Goal: Information Seeking & Learning: Learn about a topic

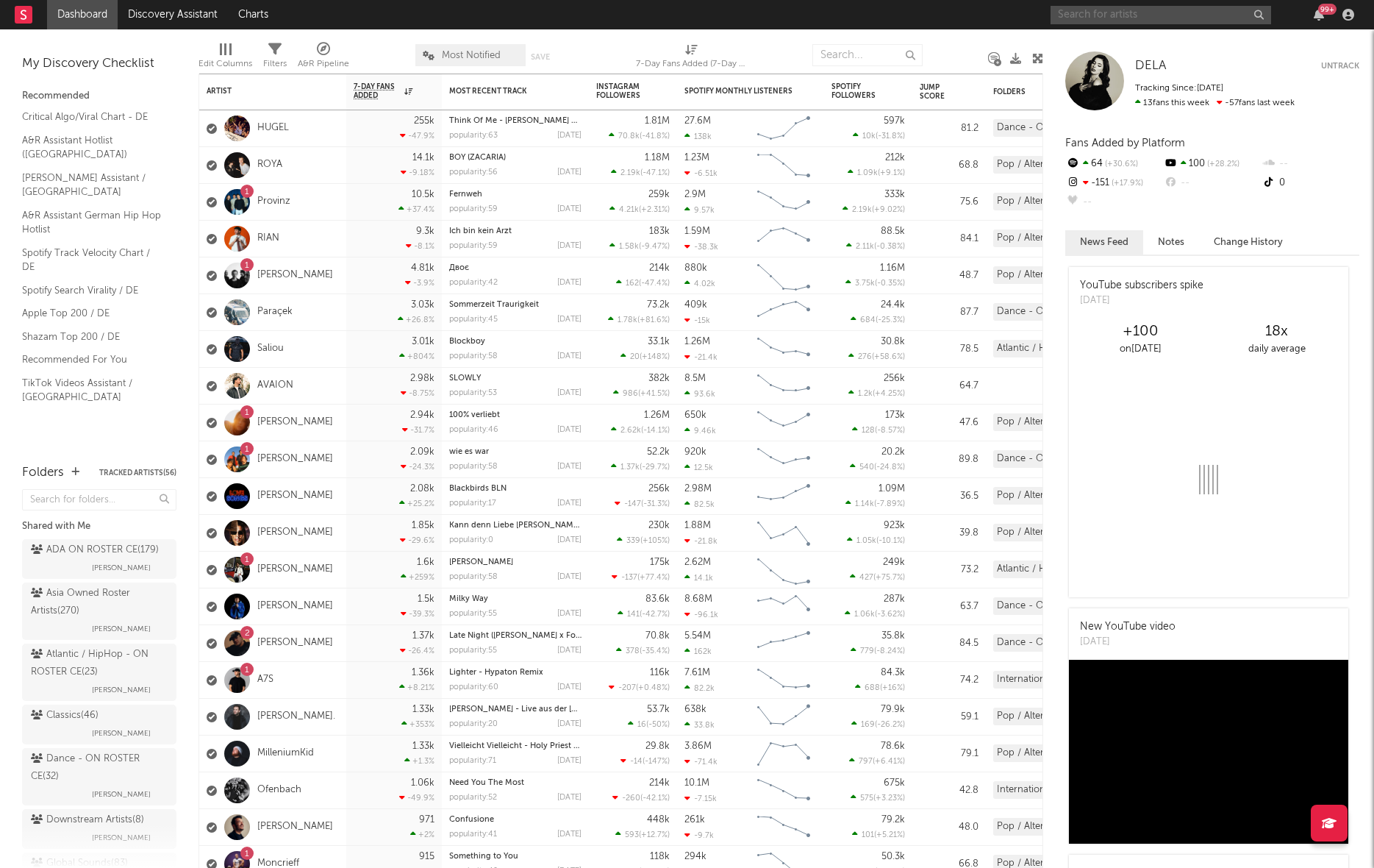
click at [1014, 22] on input "text" at bounding box center [1160, 15] width 220 height 19
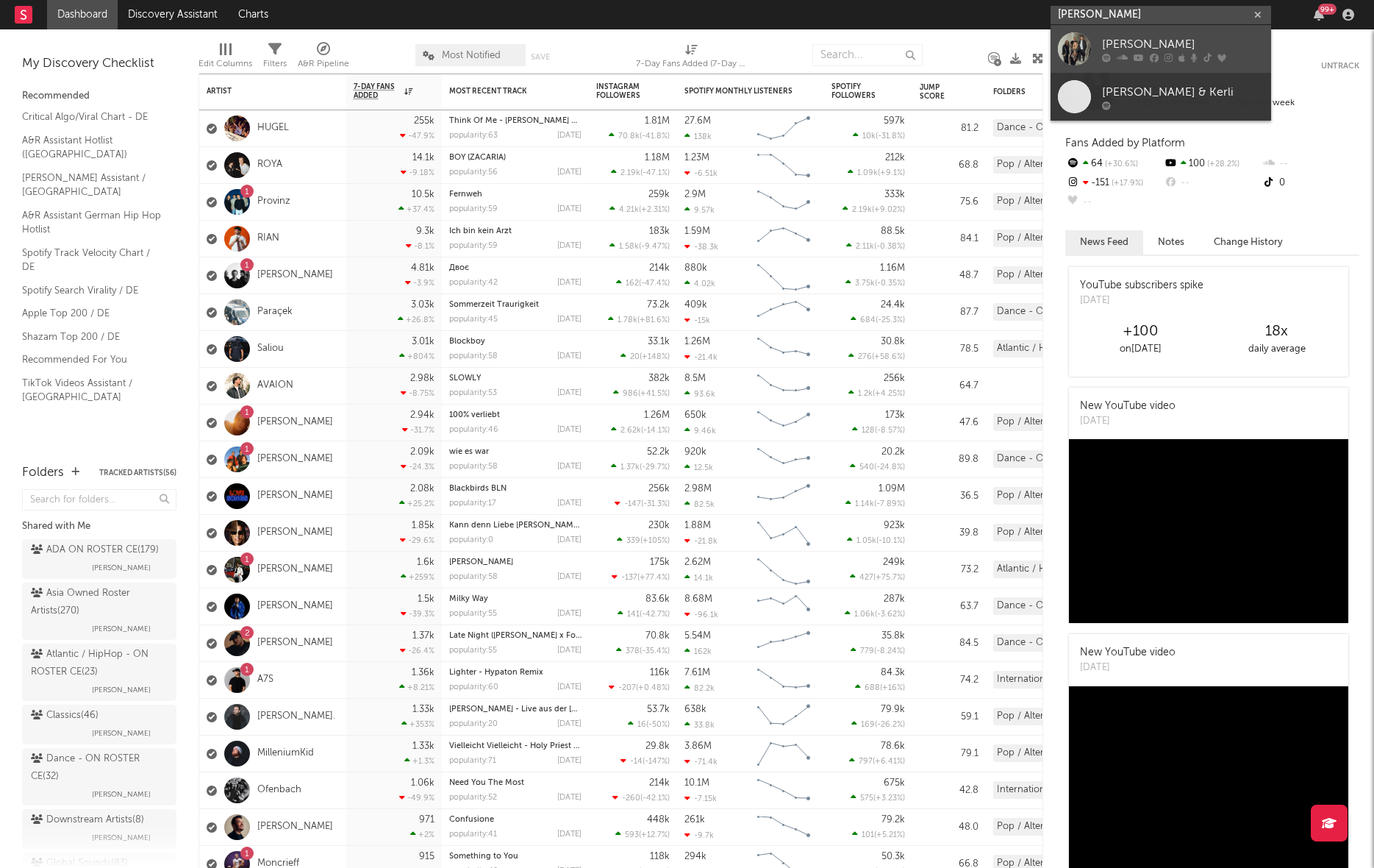
type input "[PERSON_NAME]"
click at [1014, 50] on div "[PERSON_NAME]" at bounding box center [1183, 44] width 162 height 18
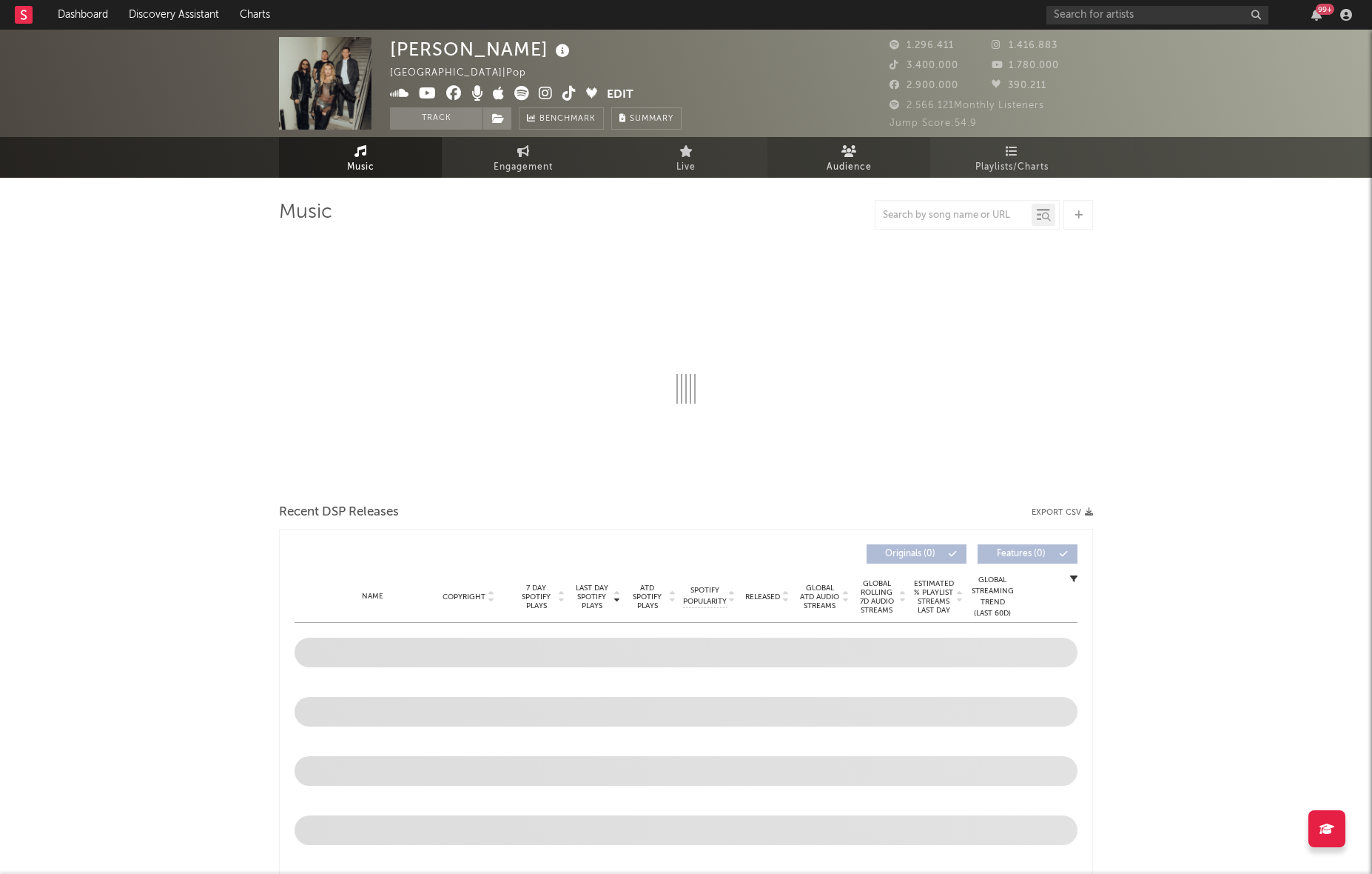
select select "6m"
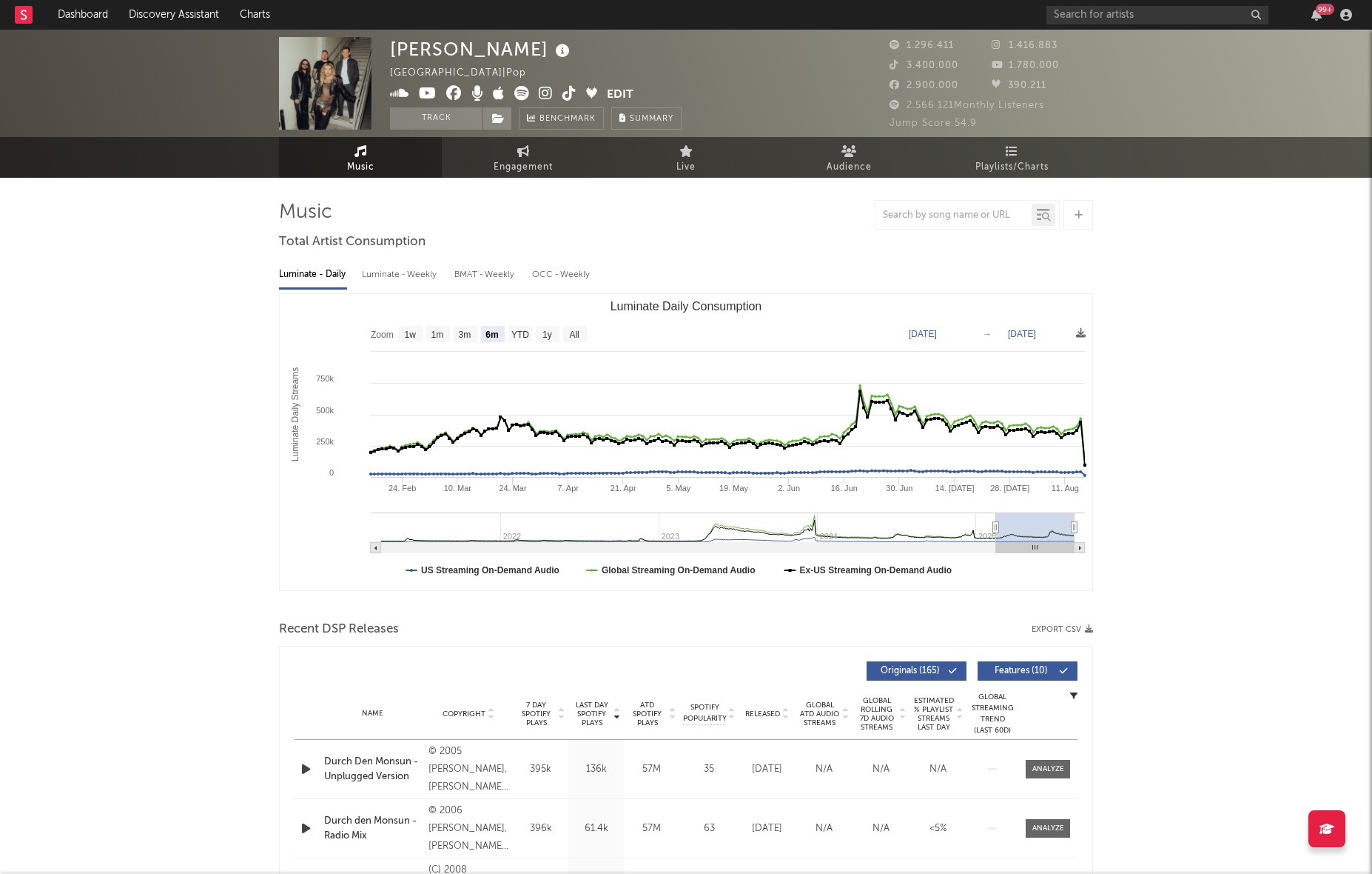
type input "[DATE]"
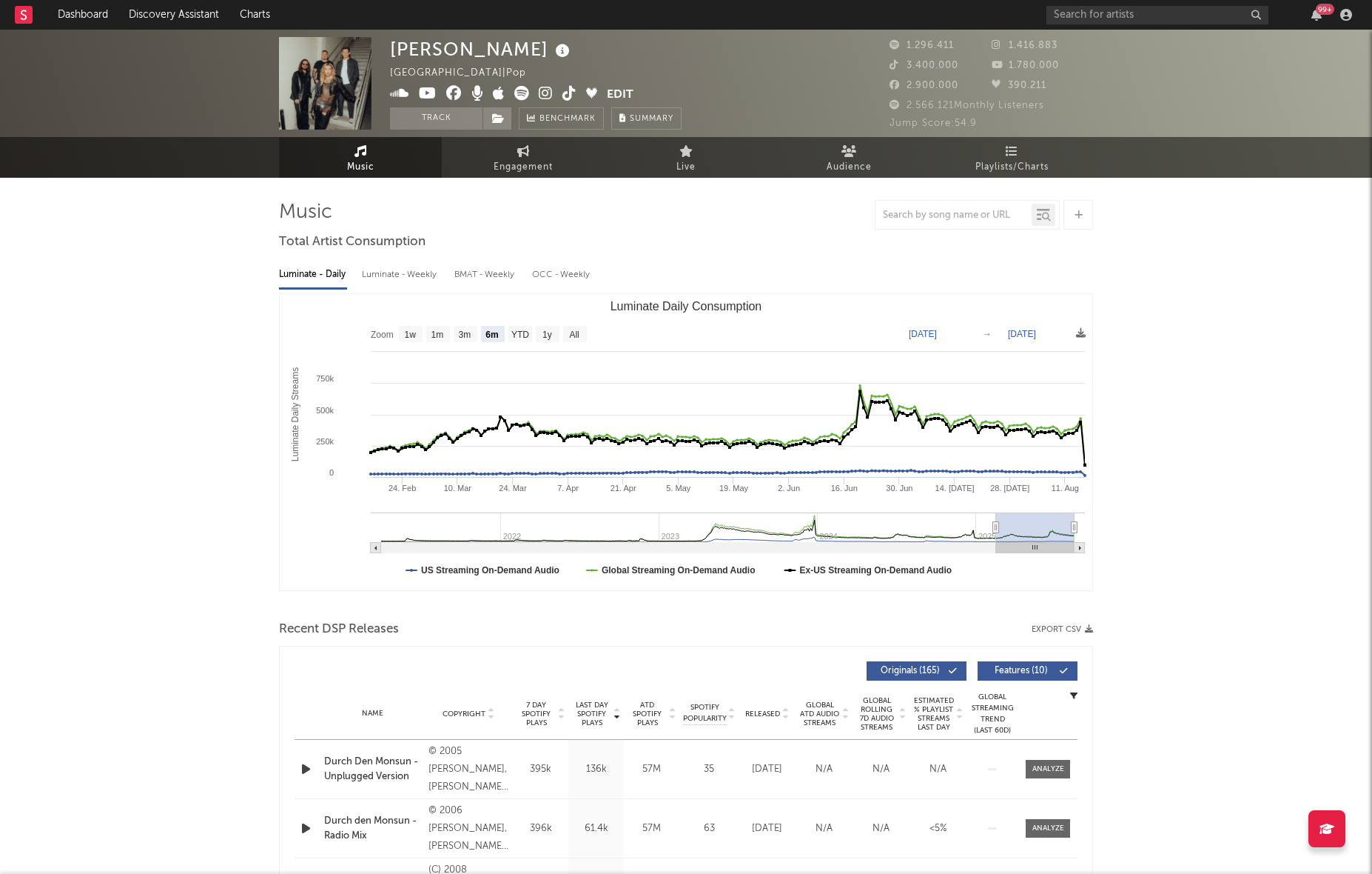
type input "[DATE]"
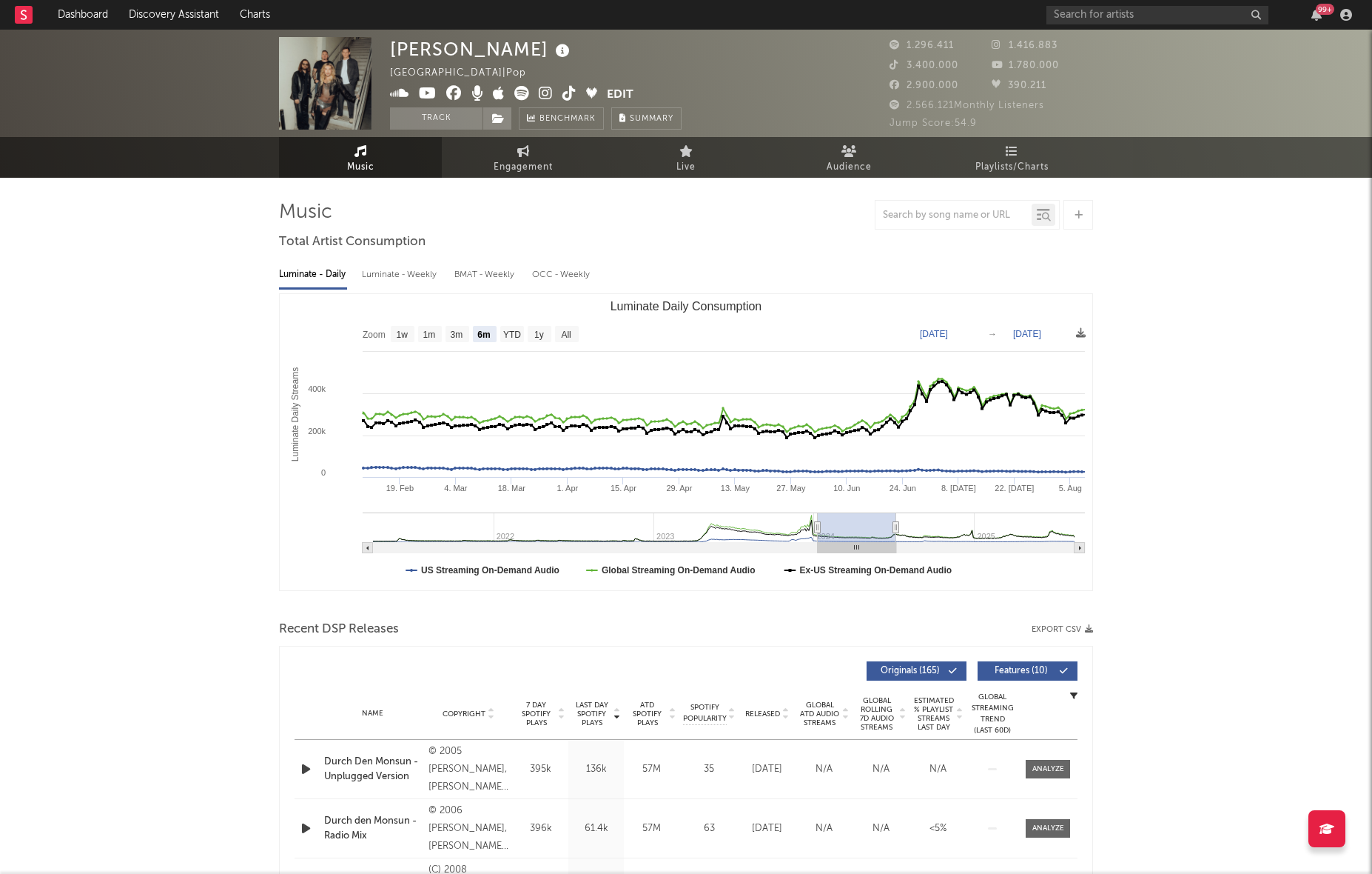
type input "[DATE]"
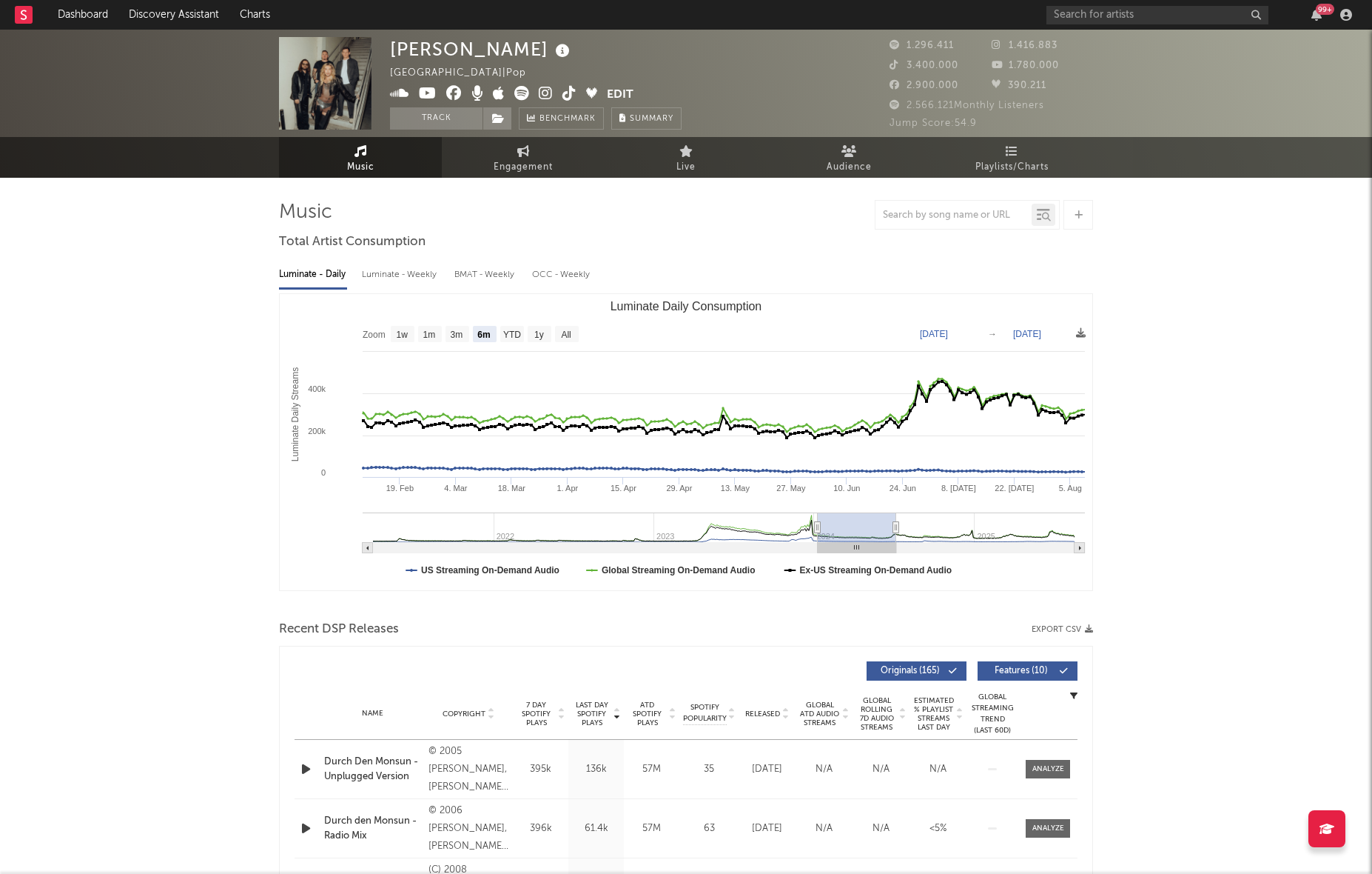
type input "[DATE]"
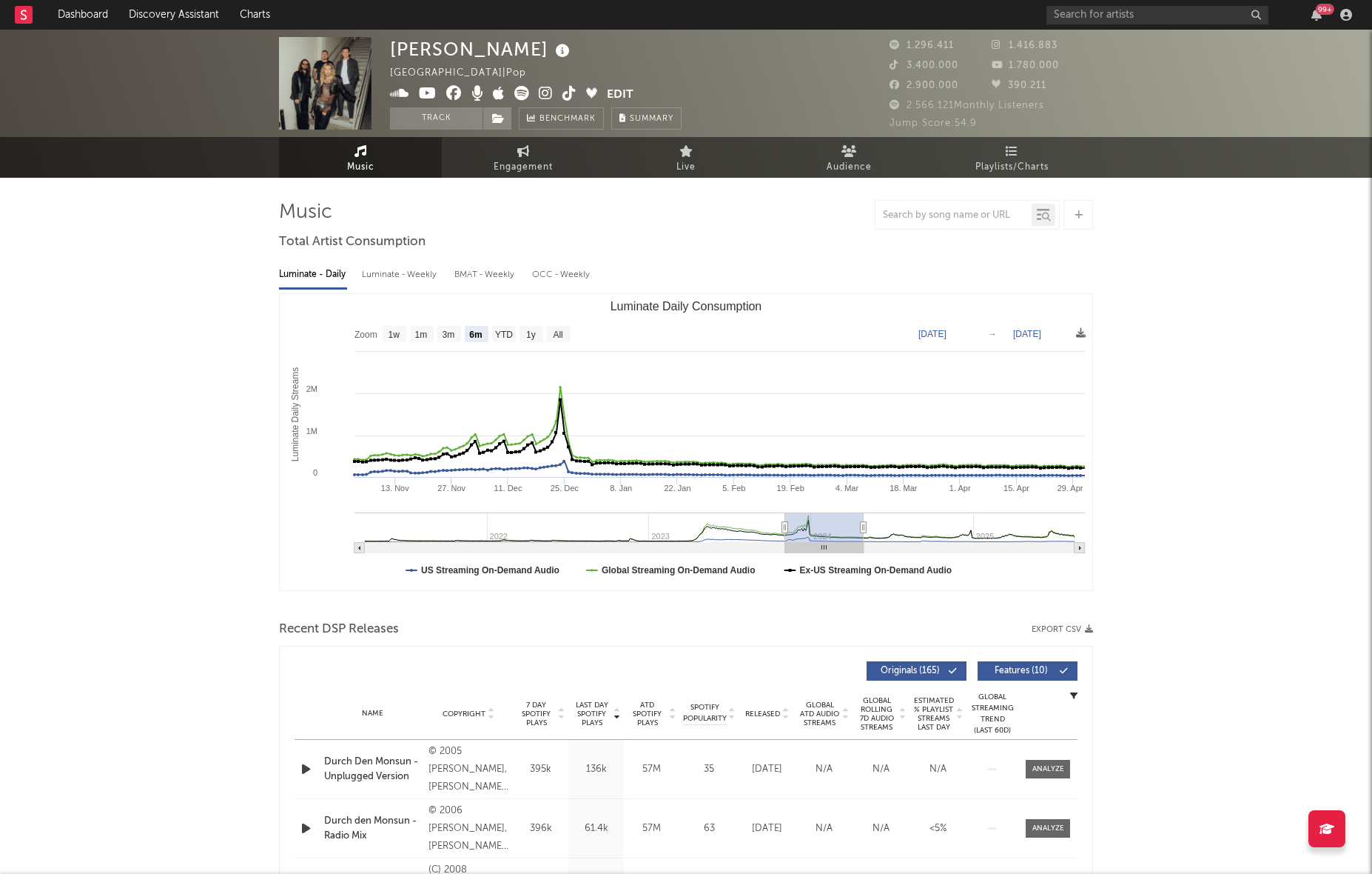
type input "[DATE]"
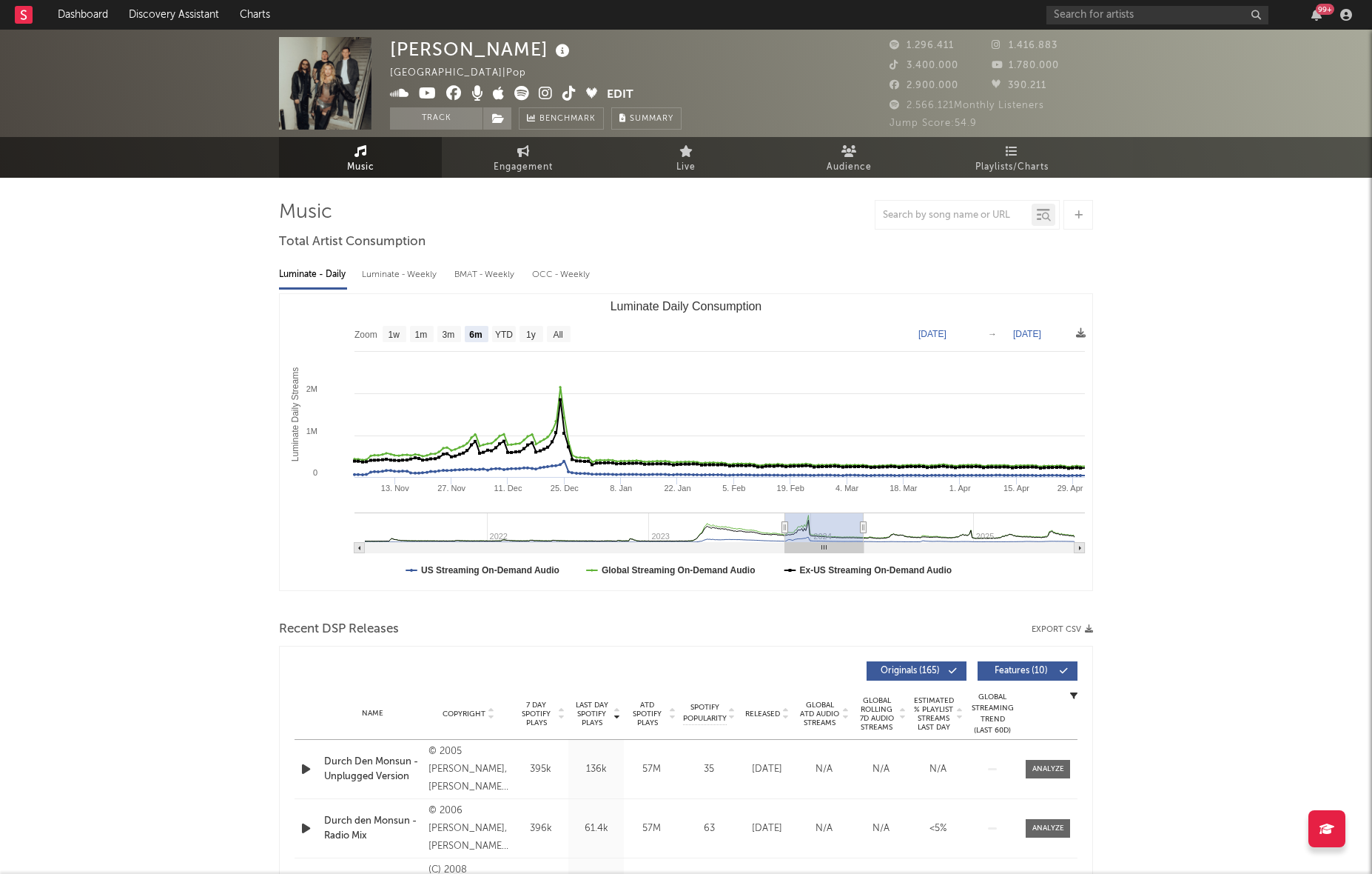
type input "[DATE]"
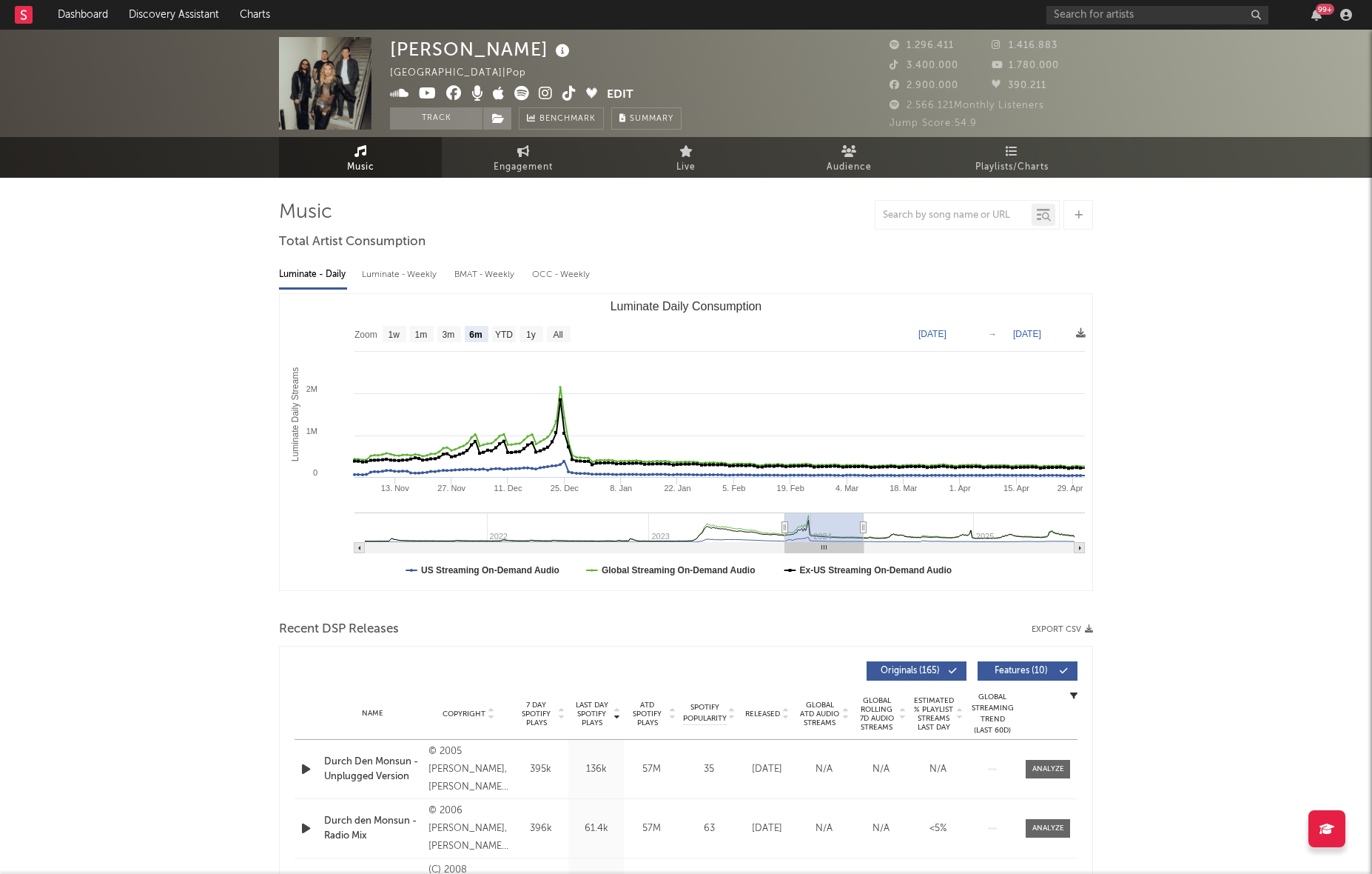
type input "[DATE]"
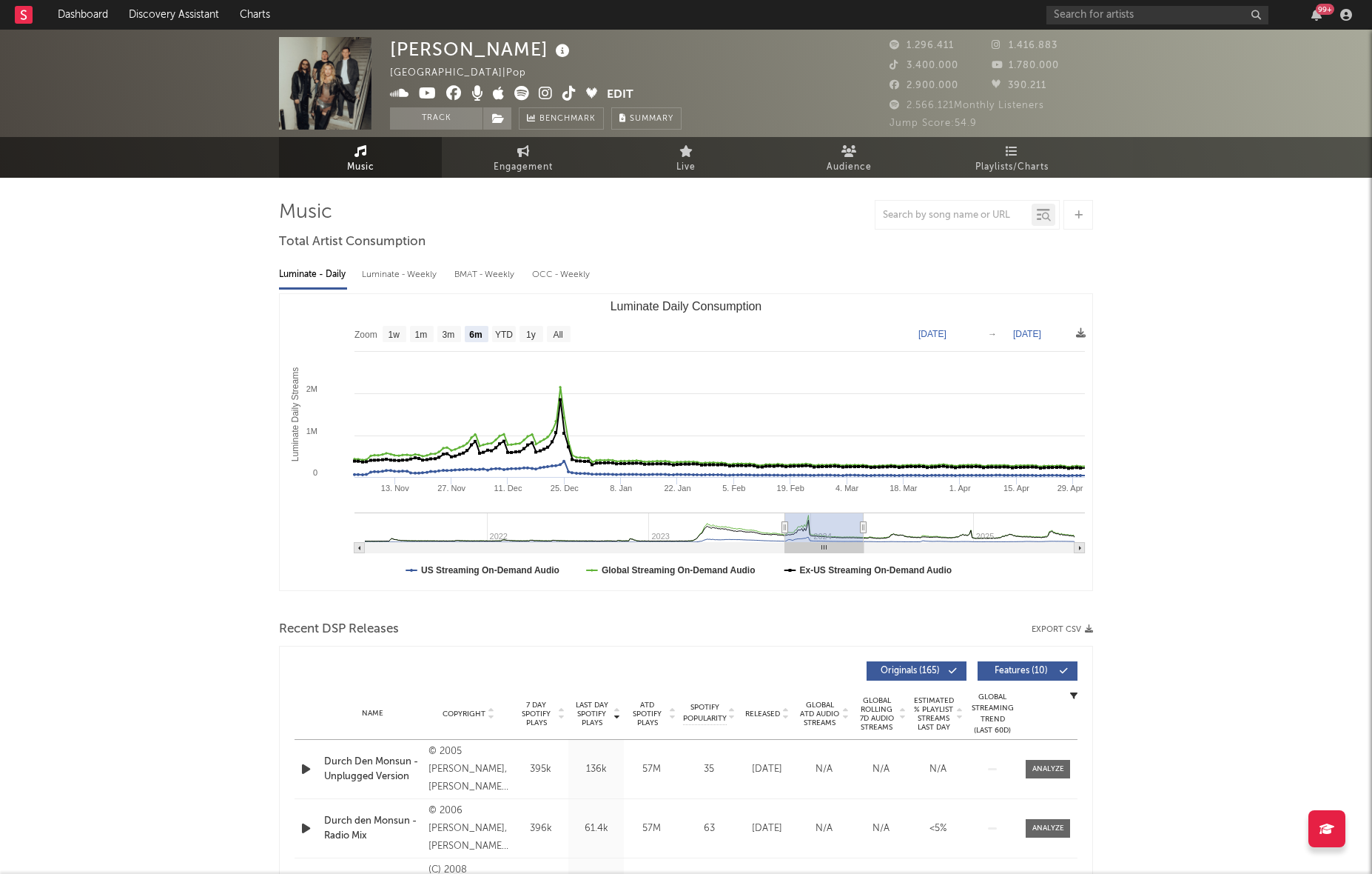
type input "[DATE]"
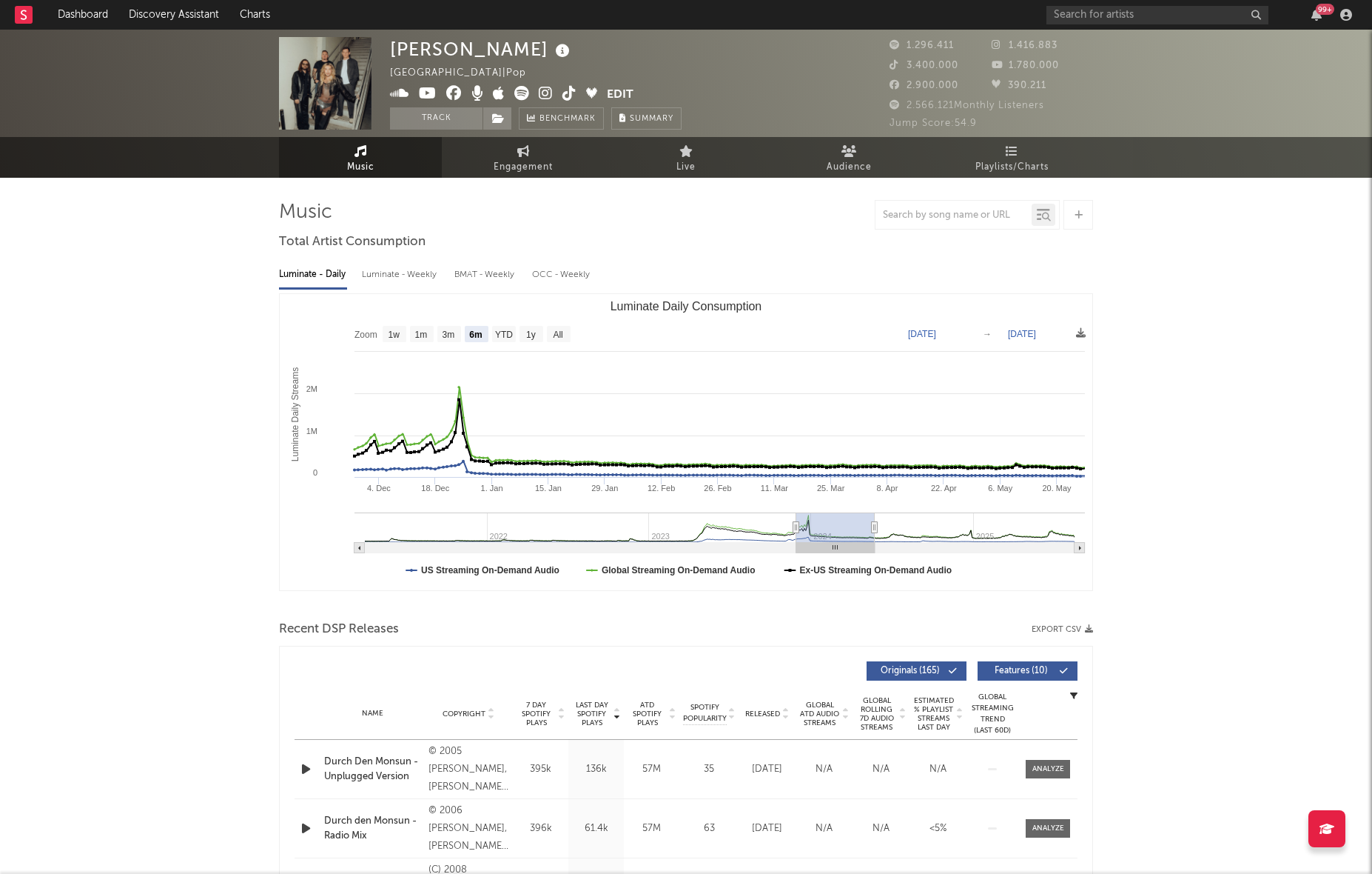
type input "[DATE]"
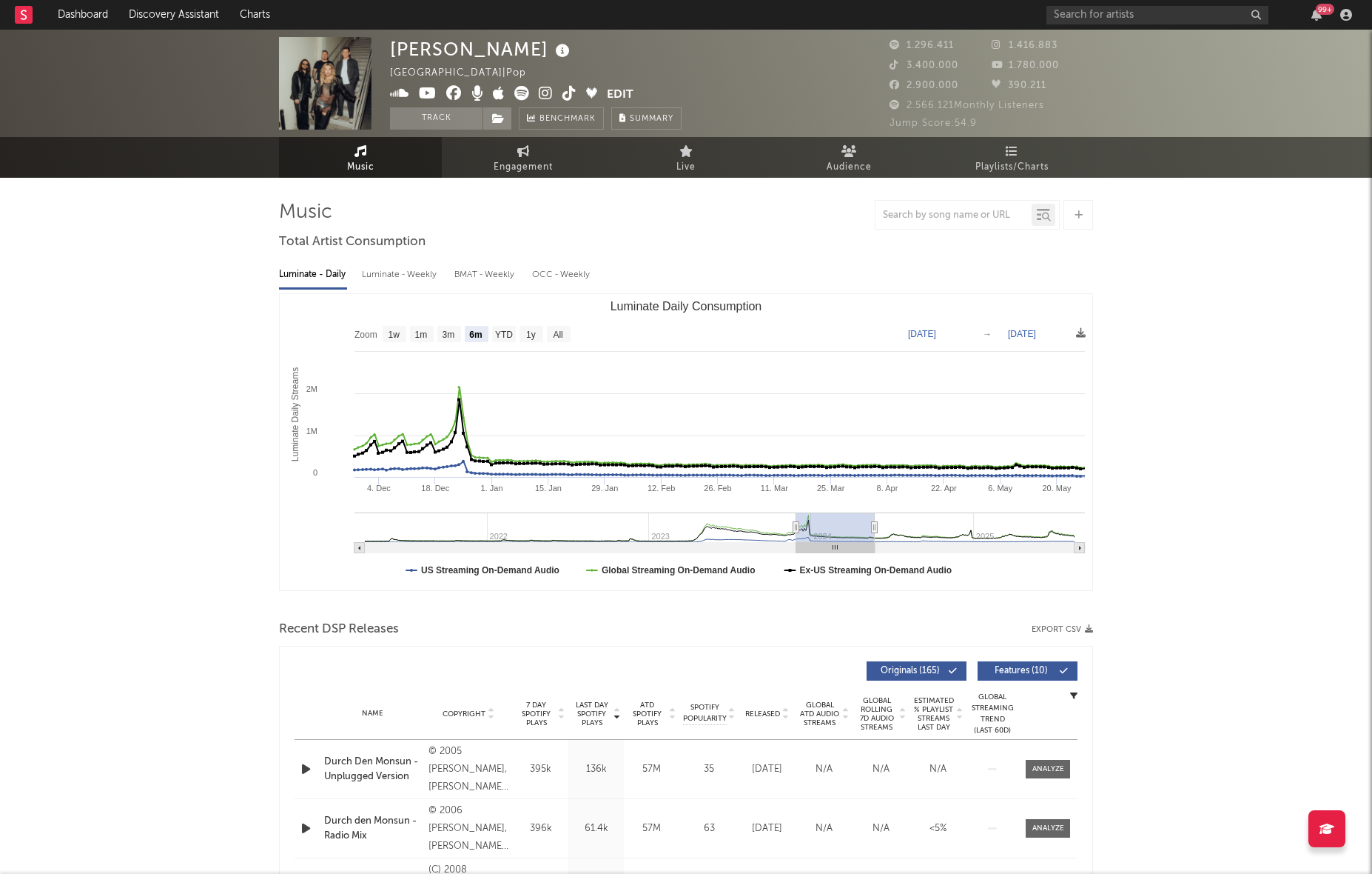
type input "[DATE]"
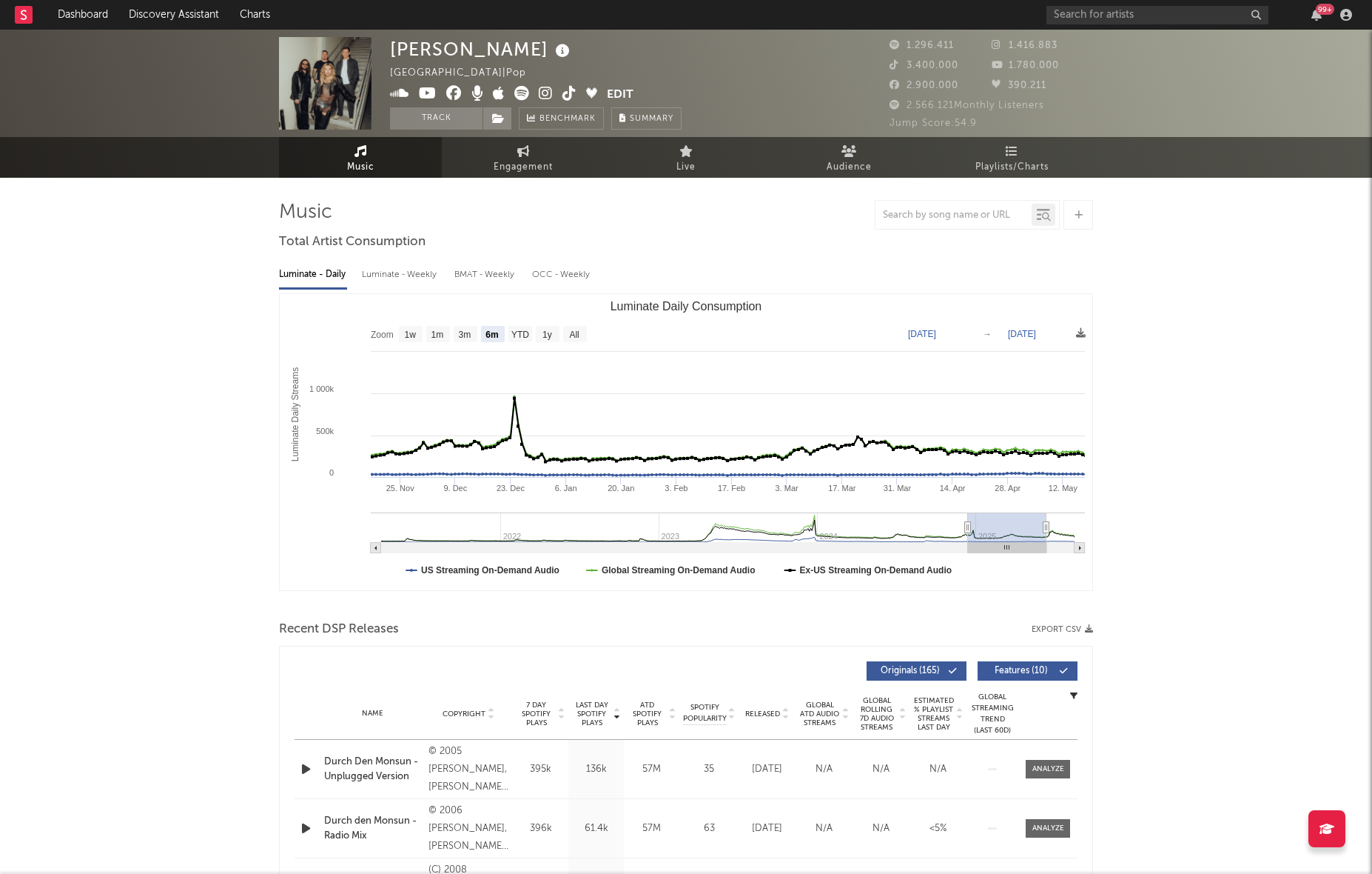
type input "[DATE]"
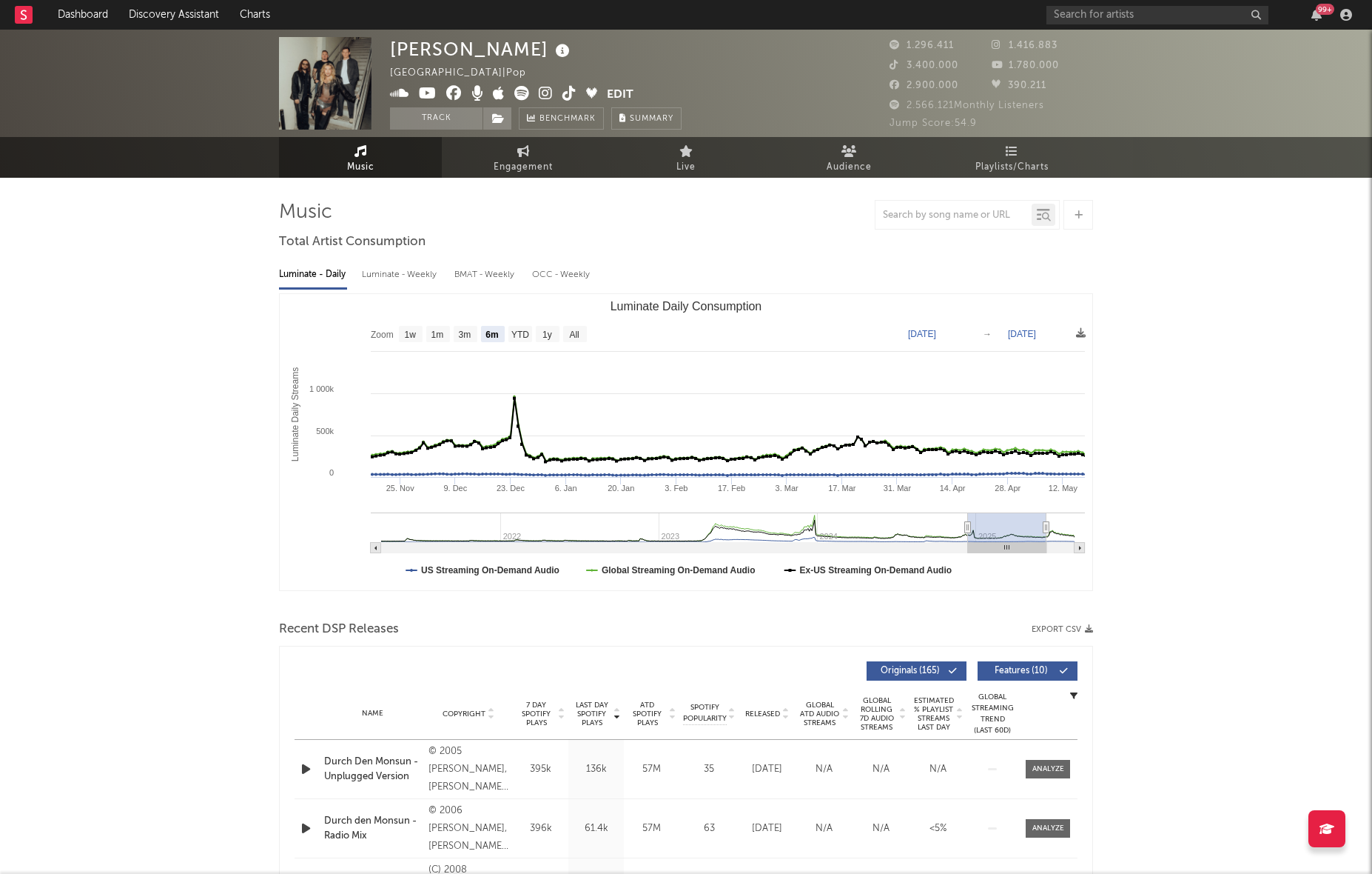
type input "[DATE]"
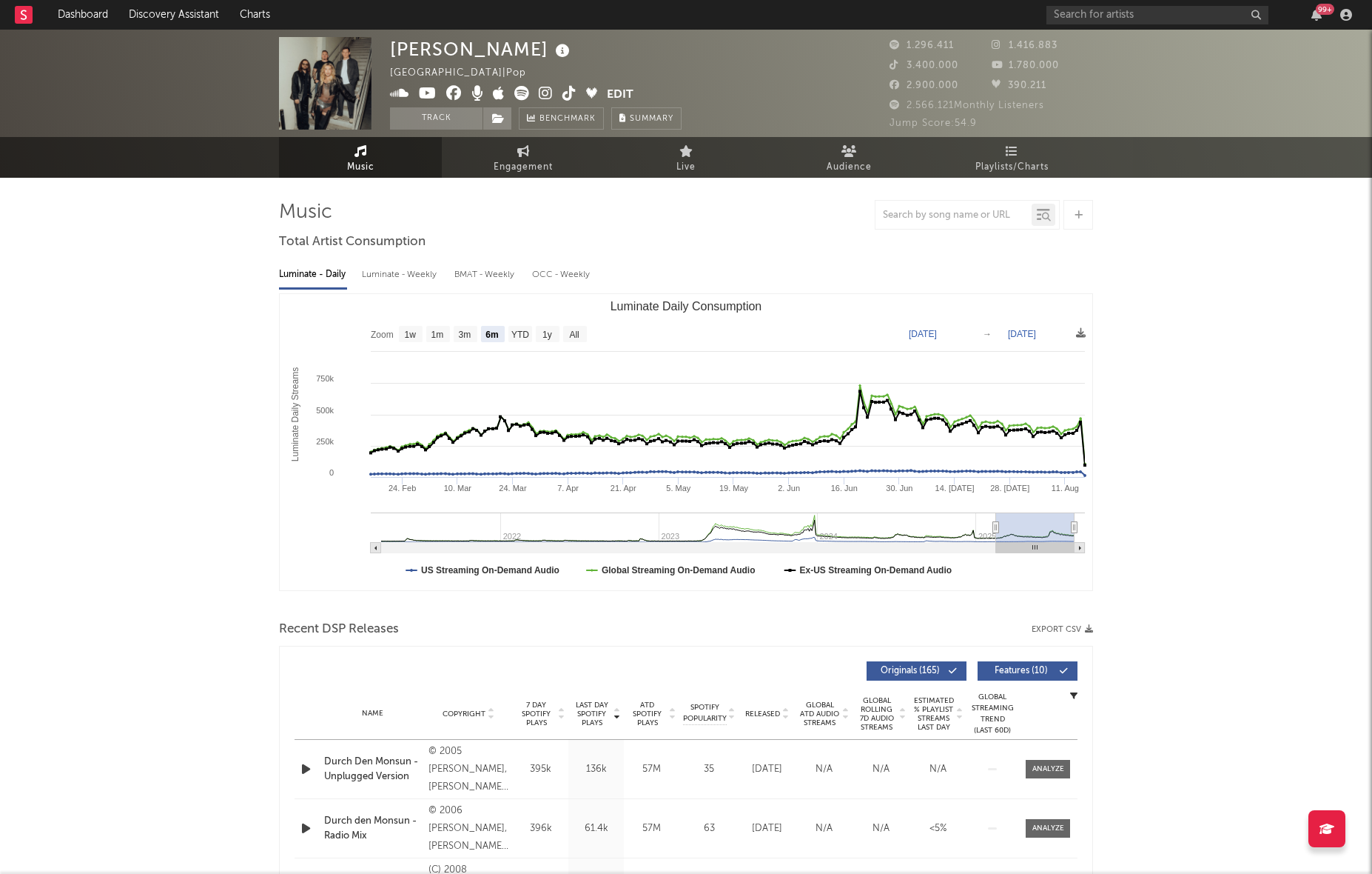
drag, startPoint x: 999, startPoint y: 524, endPoint x: 1029, endPoint y: 545, distance: 36.6
click at [1021, 545] on icon "Created with Highcharts 10.3.3 Luminate Daily Streams Luminate Daily Consumptio…" at bounding box center [686, 441] width 813 height 296
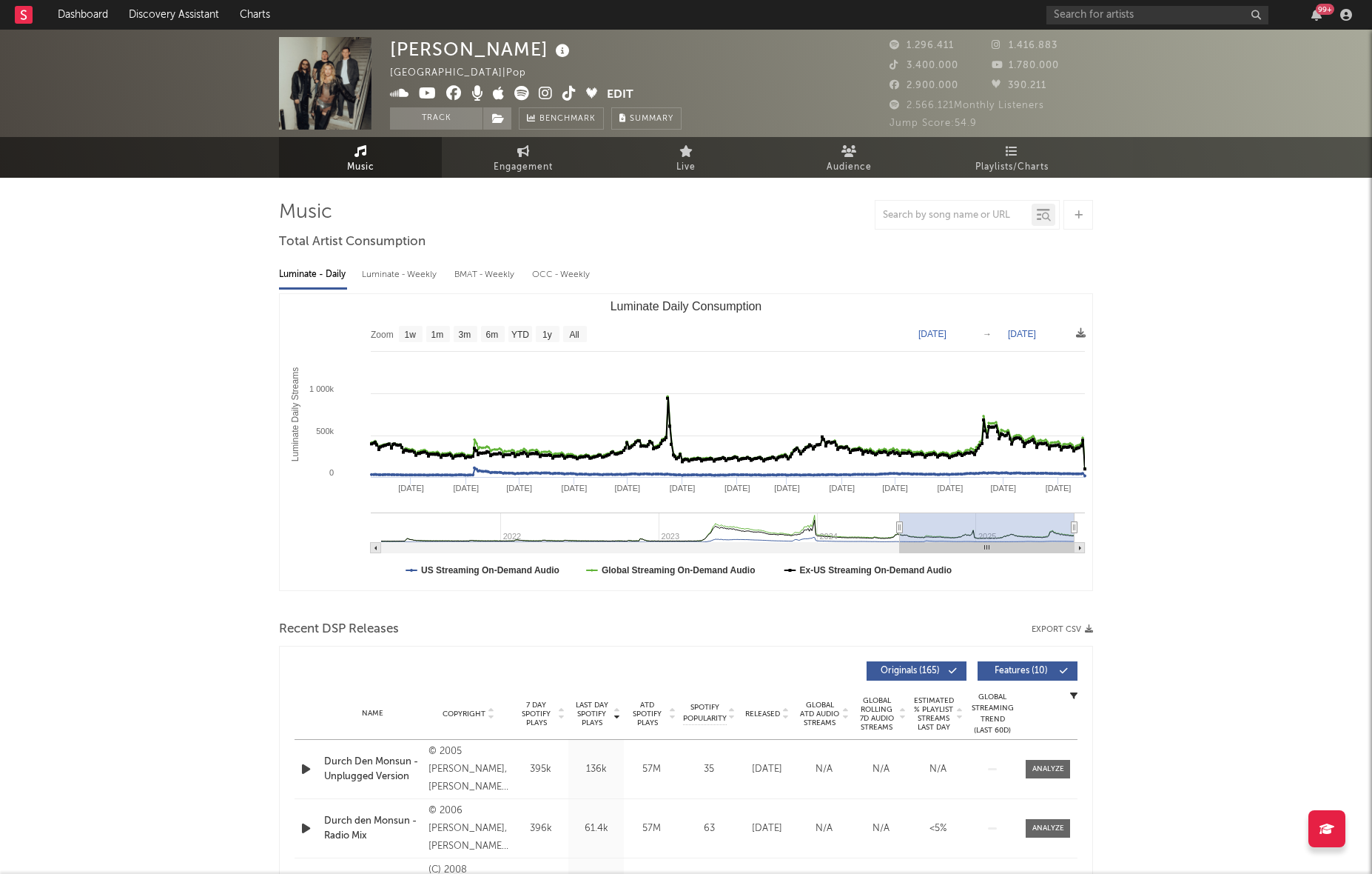
type input "[DATE]"
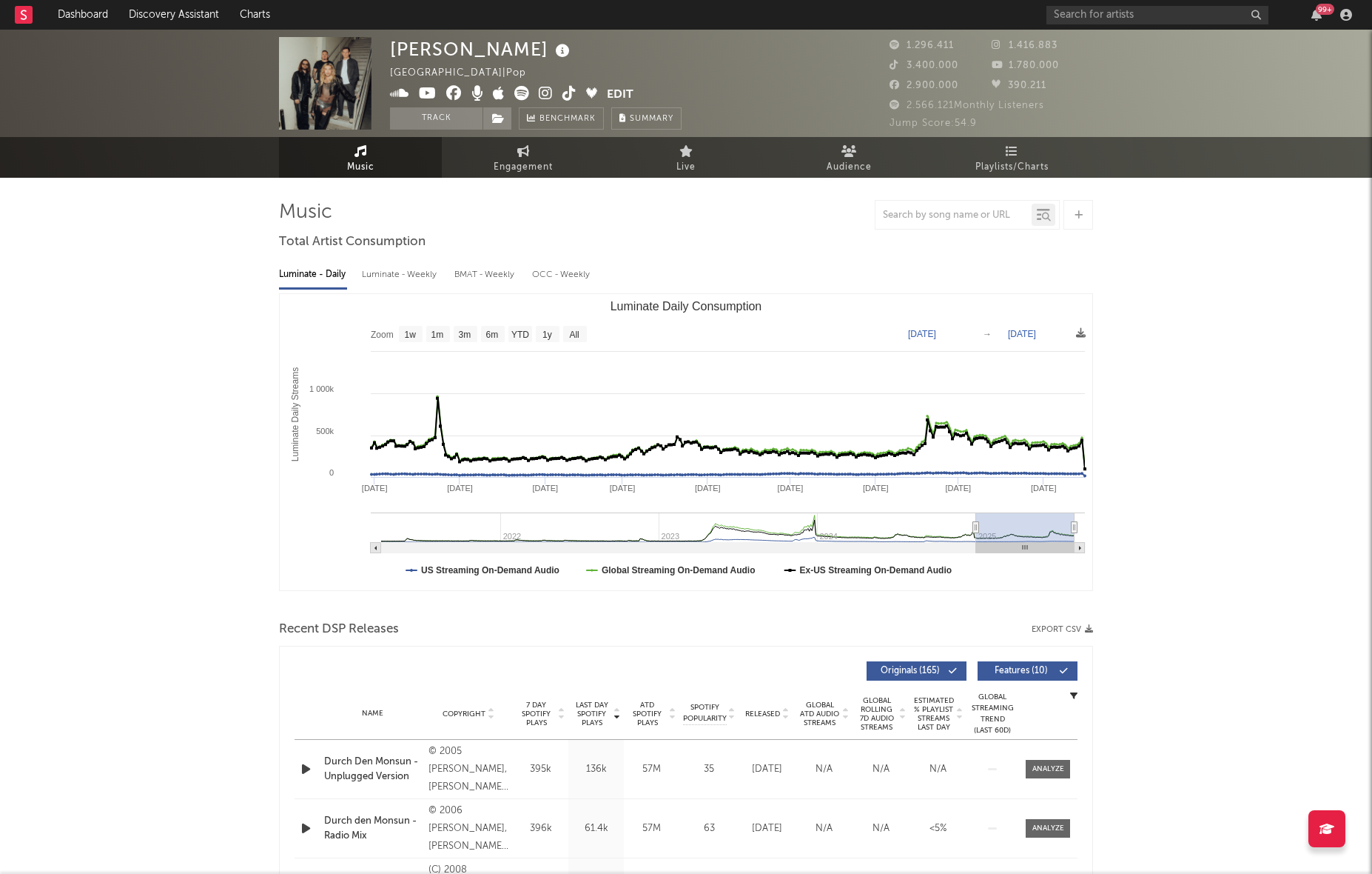
select select "6m"
type input "[DATE]"
drag, startPoint x: 997, startPoint y: 528, endPoint x: 957, endPoint y: 547, distance: 44.3
click at [957, 547] on icon "Created with Highcharts 10.3.3 Luminate Daily Streams Luminate Daily Consumptio…" at bounding box center [686, 441] width 813 height 296
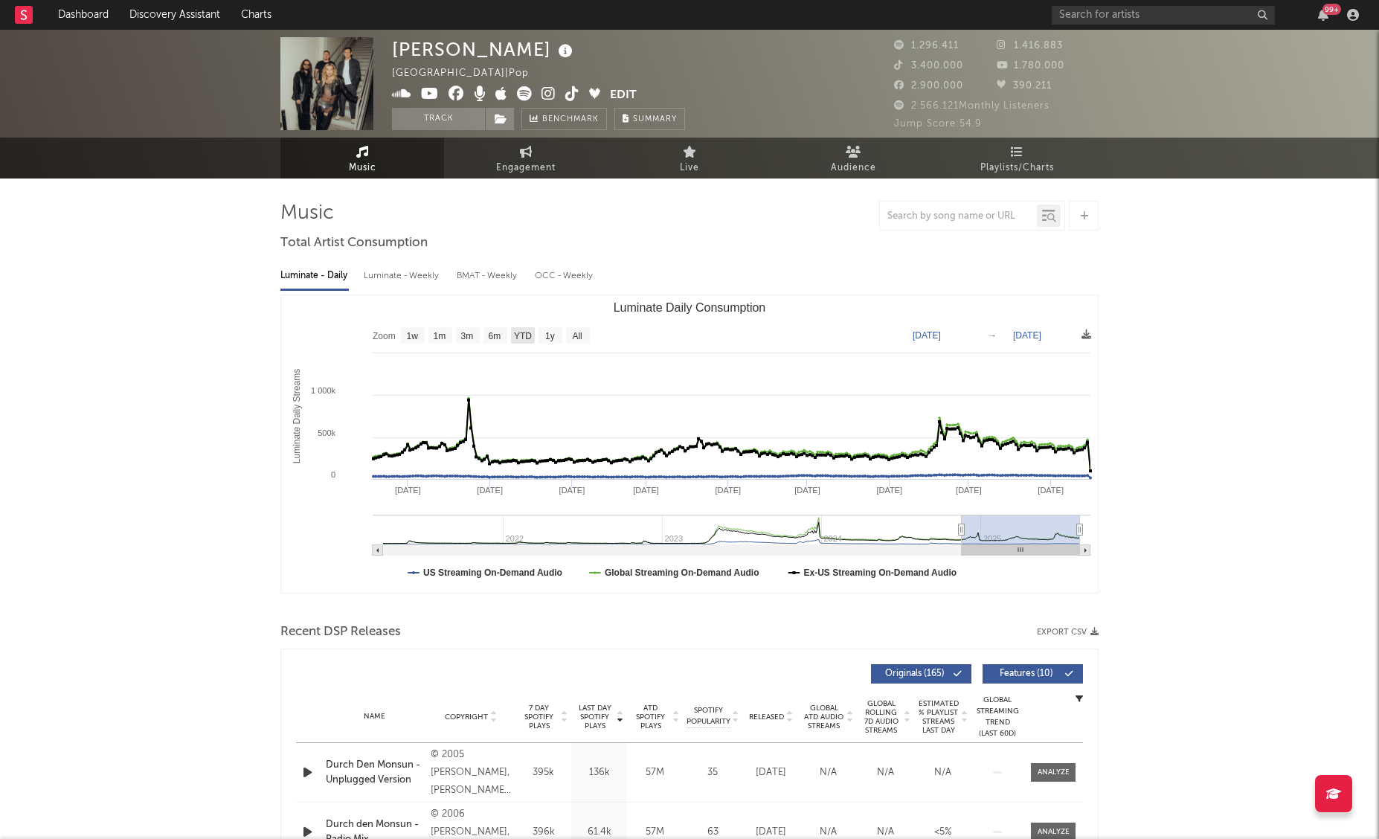
click at [520, 337] on text "YTD" at bounding box center [523, 336] width 18 height 10
select select "YTD"
type input "[DATE]"
